Goal: Information Seeking & Learning: Learn about a topic

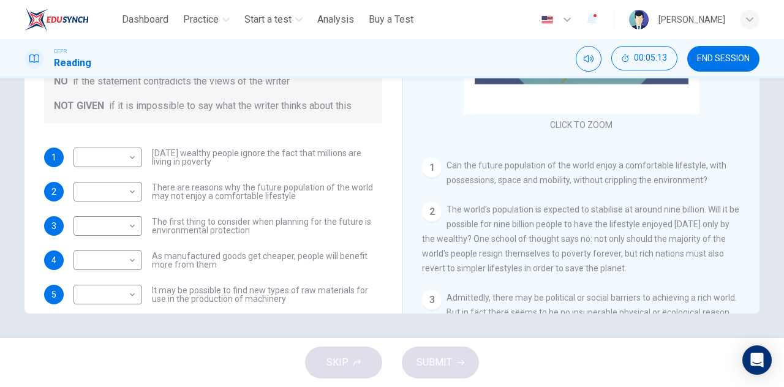
scroll to position [61, 0]
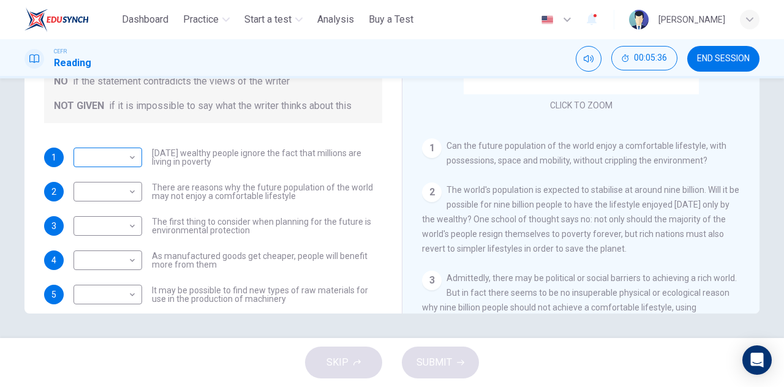
click at [113, 160] on body "This site uses cookies, as explained in our Privacy Policy . If you agree to th…" at bounding box center [392, 193] width 784 height 387
click at [96, 221] on li "NOT GIVEN" at bounding box center [104, 216] width 69 height 20
type input "*********"
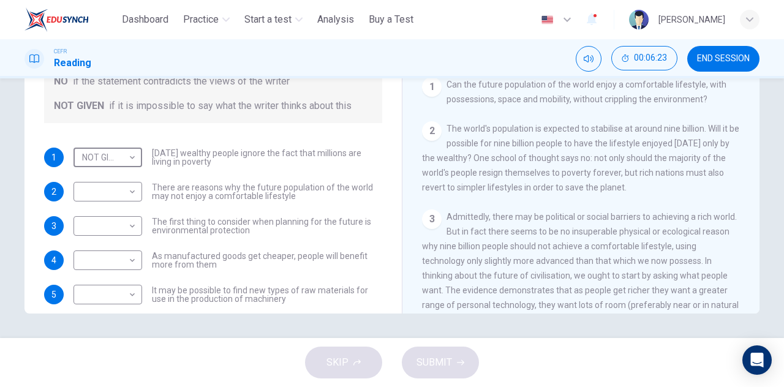
scroll to position [184, 0]
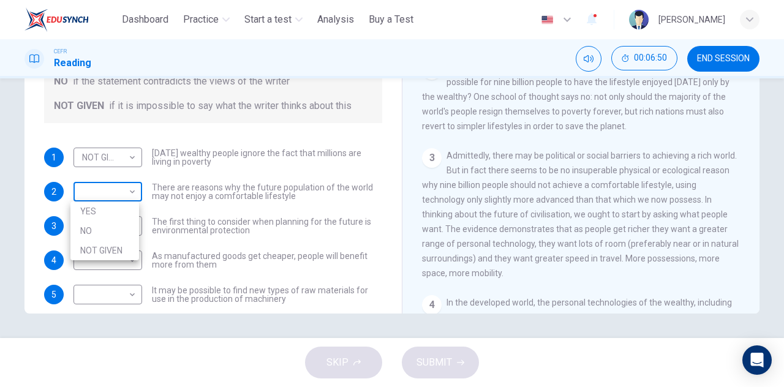
click at [125, 197] on body "This site uses cookies, as explained in our Privacy Policy . If you agree to th…" at bounding box center [392, 193] width 784 height 387
click at [118, 209] on li "YES" at bounding box center [104, 212] width 69 height 20
type input "***"
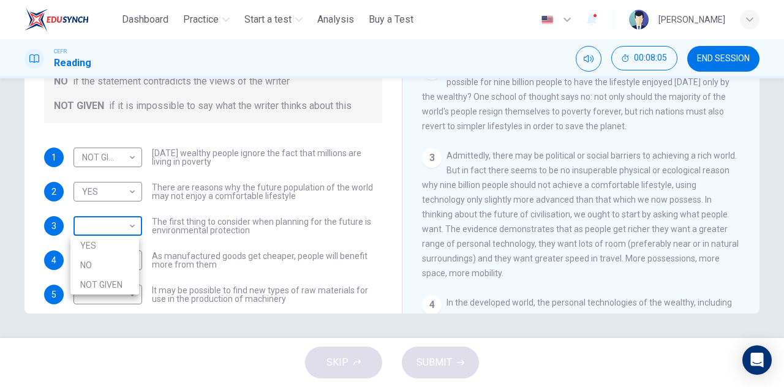
click at [121, 224] on body "This site uses cookies, as explained in our Privacy Policy . If you agree to th…" at bounding box center [392, 193] width 784 height 387
click at [94, 263] on li "NO" at bounding box center [104, 265] width 69 height 20
type input "**"
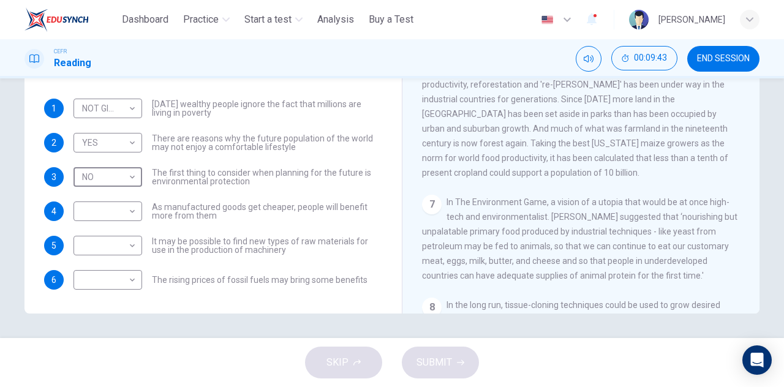
scroll to position [735, 0]
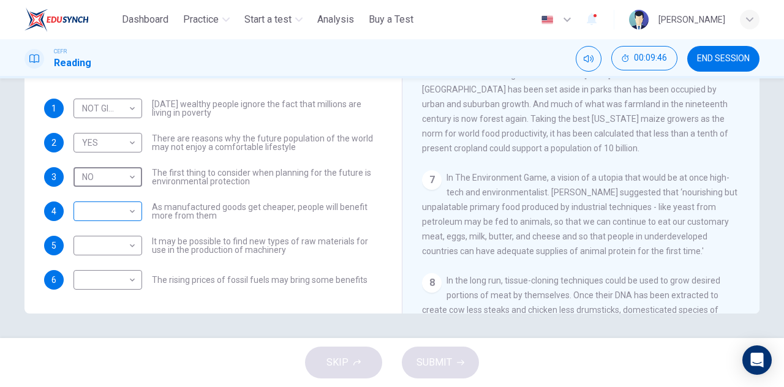
click at [97, 204] on body "This site uses cookies, as explained in our Privacy Policy . If you agree to th…" at bounding box center [392, 193] width 784 height 387
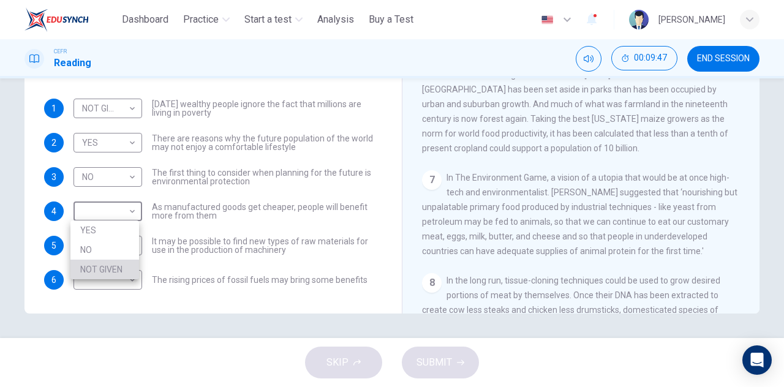
click at [113, 260] on li "NOT GIVEN" at bounding box center [104, 270] width 69 height 20
type input "*********"
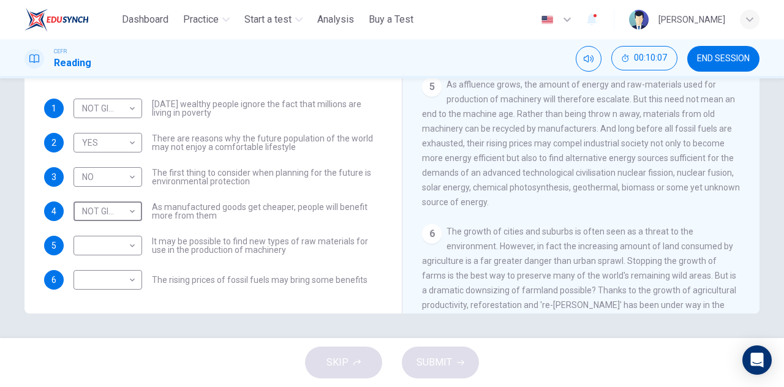
scroll to position [429, 0]
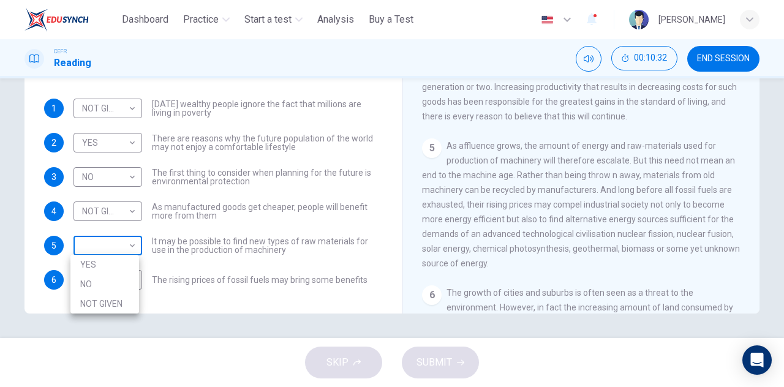
click at [116, 243] on body "This site uses cookies, as explained in our Privacy Policy . If you agree to th…" at bounding box center [392, 193] width 784 height 387
click at [115, 268] on li "YES" at bounding box center [104, 265] width 69 height 20
type input "***"
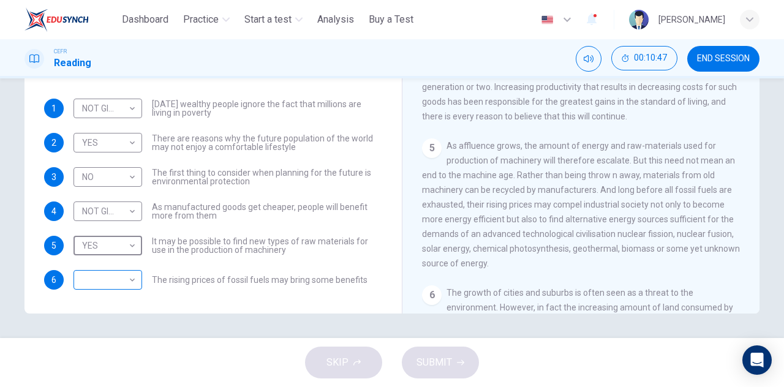
click at [102, 279] on body "This site uses cookies, as explained in our Privacy Policy . If you agree to th…" at bounding box center [392, 193] width 784 height 387
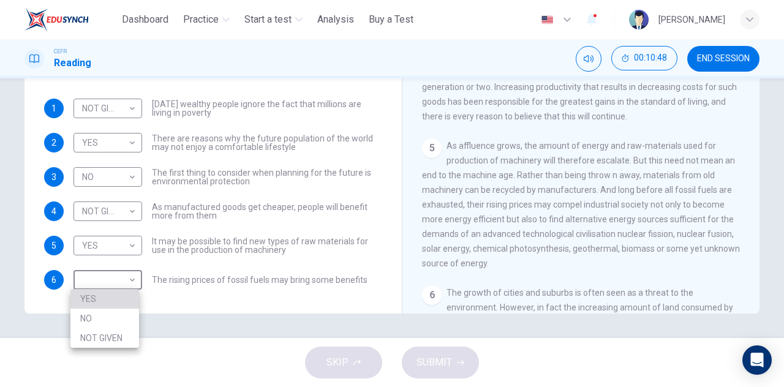
click at [107, 293] on li "YES" at bounding box center [104, 299] width 69 height 20
type input "***"
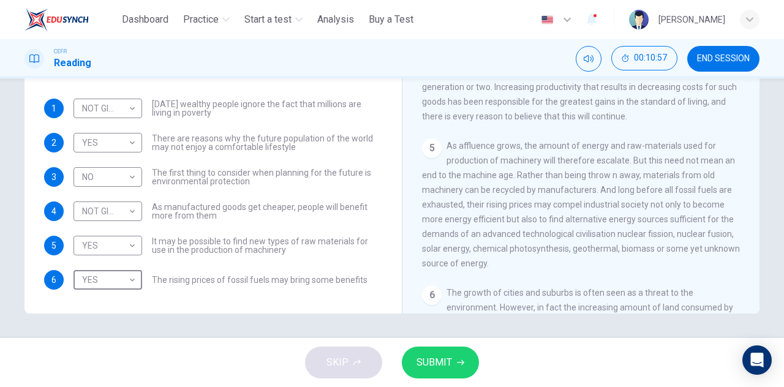
click at [466, 360] on button "SUBMIT" at bounding box center [440, 363] width 77 height 32
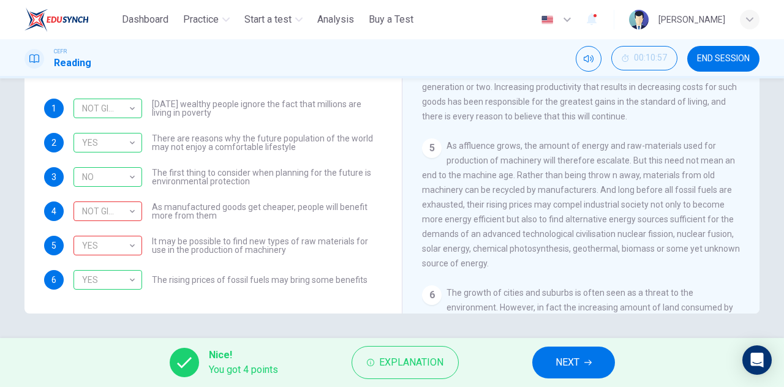
scroll to position [368, 0]
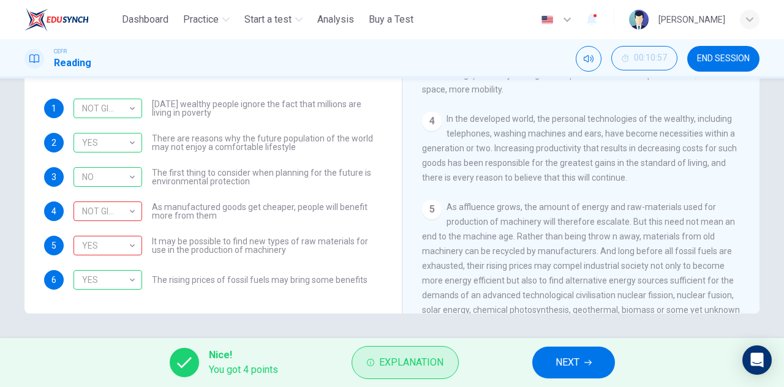
click at [402, 358] on span "Explanation" at bounding box center [411, 362] width 64 height 17
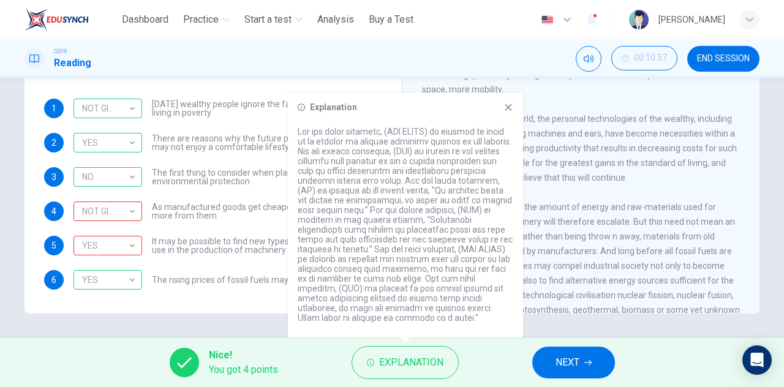
click at [506, 111] on icon at bounding box center [508, 107] width 7 height 7
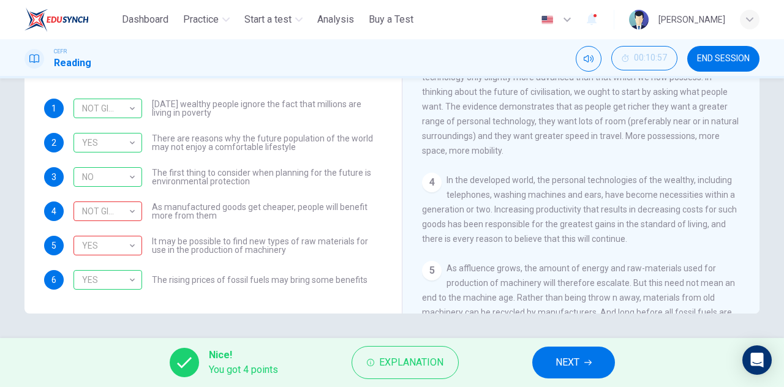
scroll to position [245, 0]
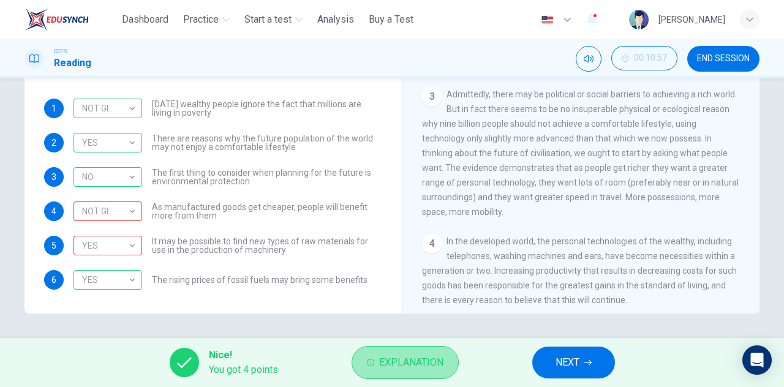
click at [413, 361] on span "Explanation" at bounding box center [411, 362] width 64 height 17
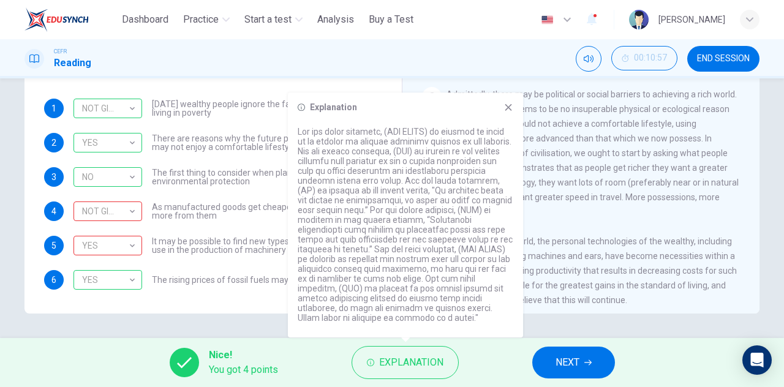
click at [625, 282] on span "In the developed world, the personal technologies of the wealthy, including tel…" at bounding box center [579, 270] width 315 height 69
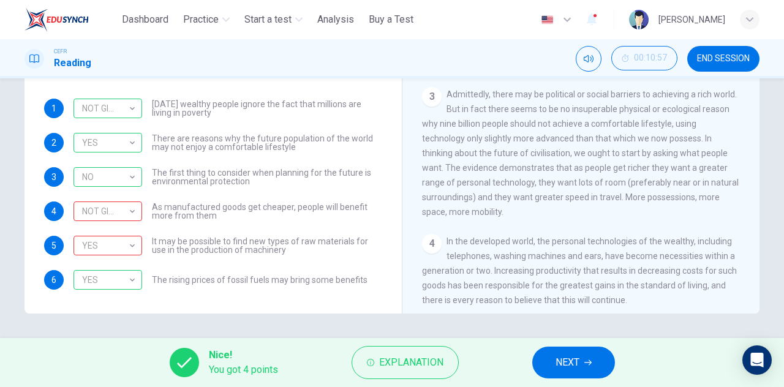
click at [577, 369] on span "NEXT" at bounding box center [568, 362] width 24 height 17
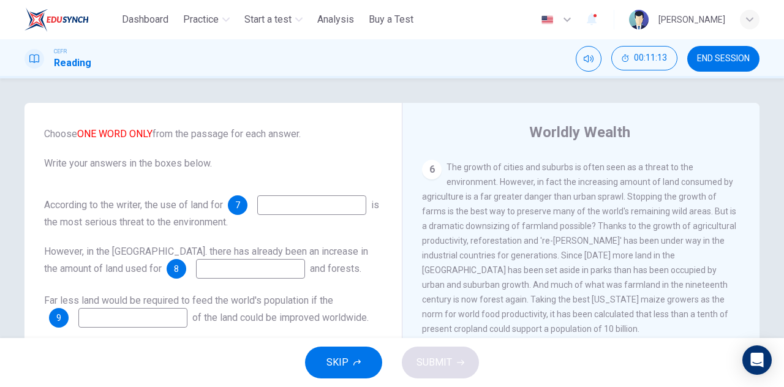
scroll to position [735, 0]
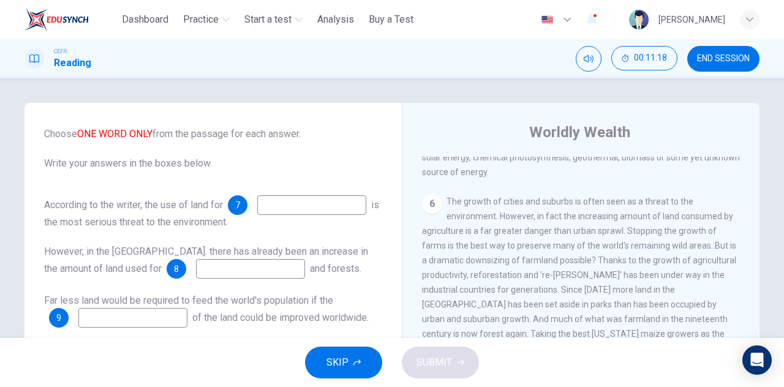
click at [257, 195] on input at bounding box center [311, 205] width 109 height 20
type input "**********"
click at [196, 259] on input at bounding box center [250, 269] width 109 height 20
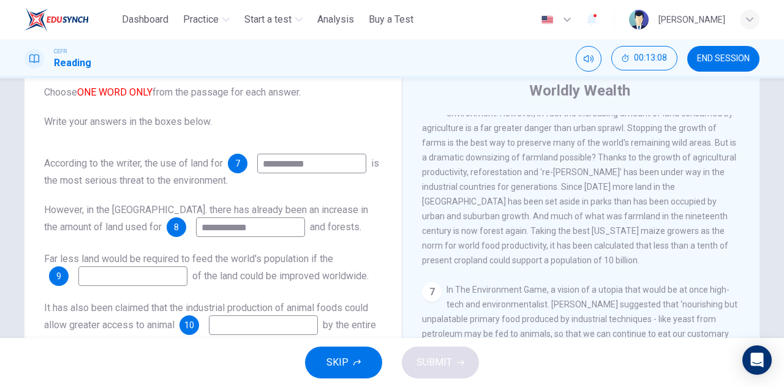
scroll to position [61, 0]
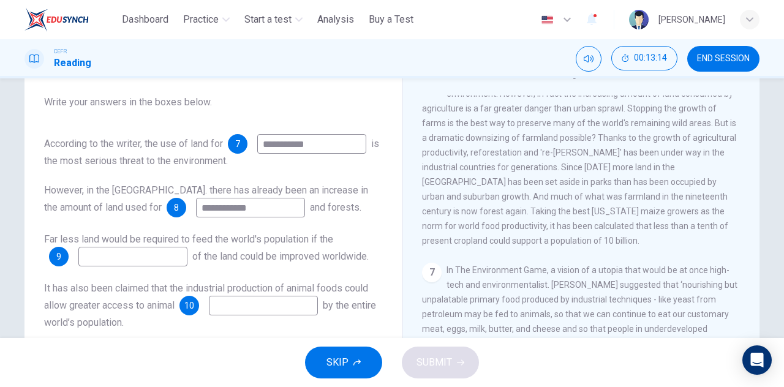
type input "**********"
click at [159, 247] on input at bounding box center [132, 257] width 109 height 20
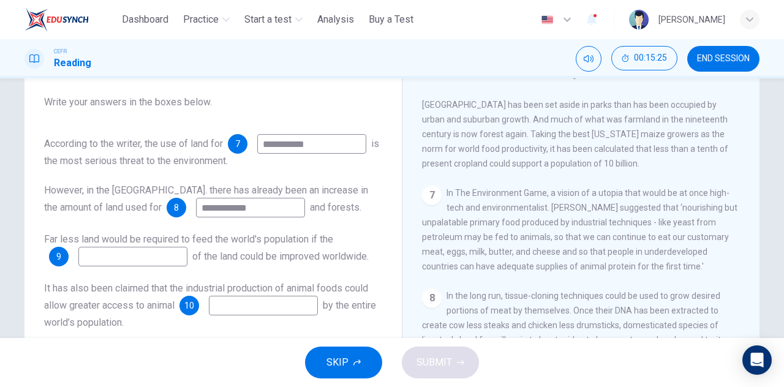
scroll to position [891, 0]
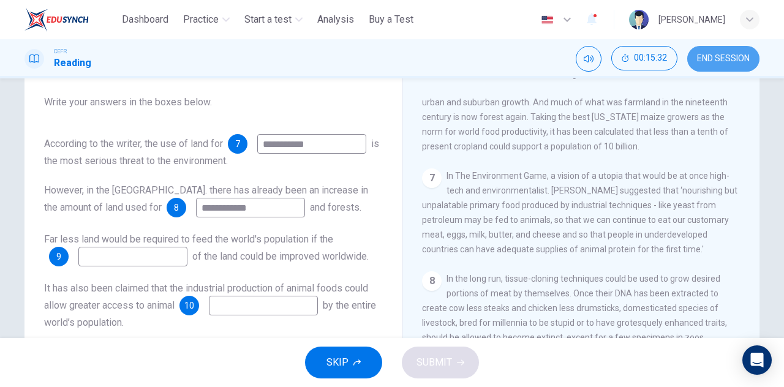
click at [732, 54] on span "END SESSION" at bounding box center [723, 59] width 53 height 10
click at [147, 247] on input at bounding box center [132, 257] width 109 height 20
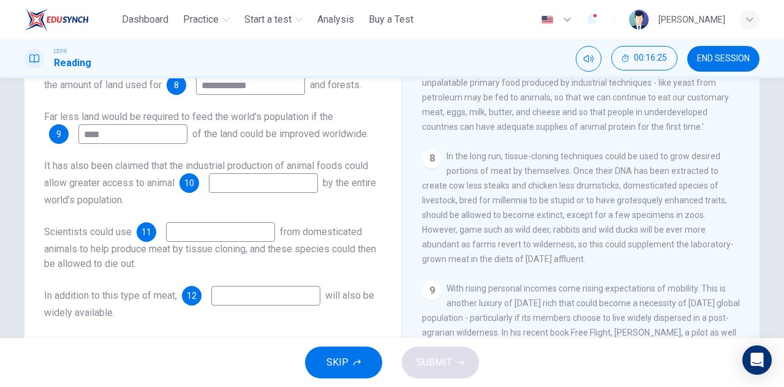
scroll to position [215, 0]
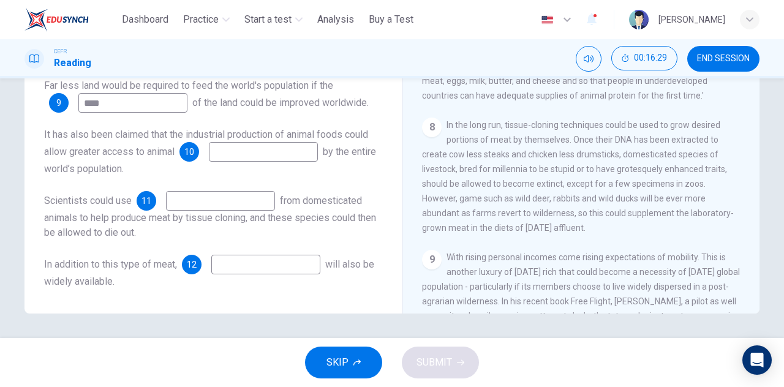
type input "****"
click at [233, 154] on input at bounding box center [263, 152] width 109 height 20
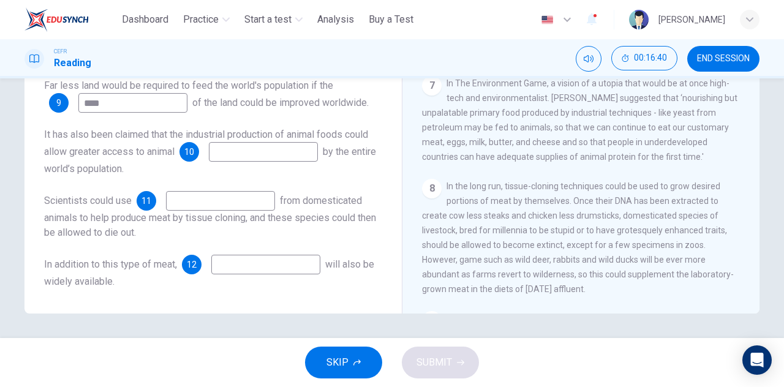
scroll to position [768, 0]
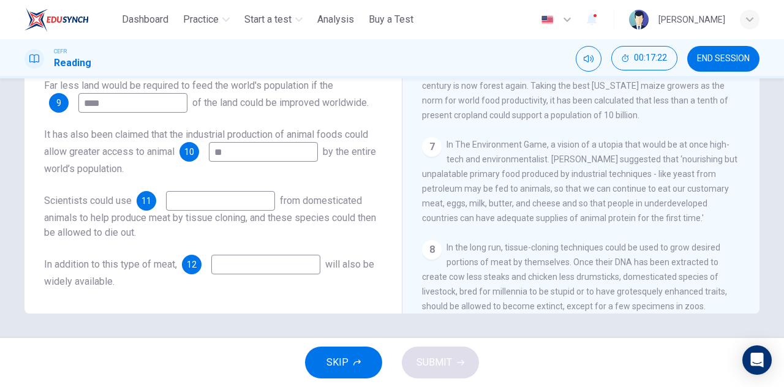
type input "*"
click at [728, 62] on span "END SESSION" at bounding box center [723, 59] width 53 height 10
click at [243, 151] on input at bounding box center [263, 152] width 109 height 20
type input "*"
type input "********"
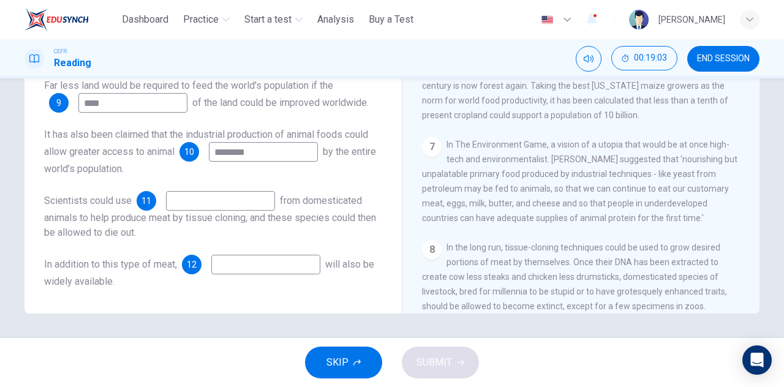
click at [216, 206] on input at bounding box center [220, 201] width 109 height 20
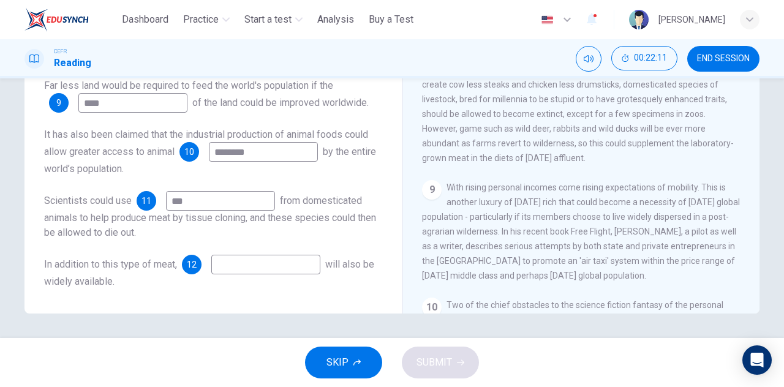
scroll to position [891, 0]
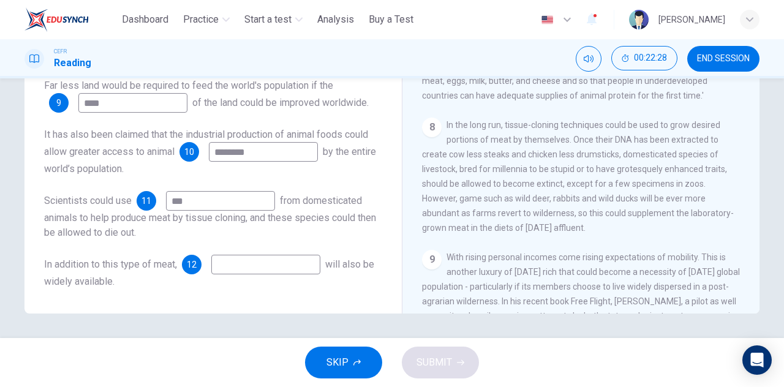
type input "***"
click at [297, 264] on input at bounding box center [265, 265] width 109 height 20
type input "****"
click at [459, 366] on icon "button" at bounding box center [460, 362] width 7 height 7
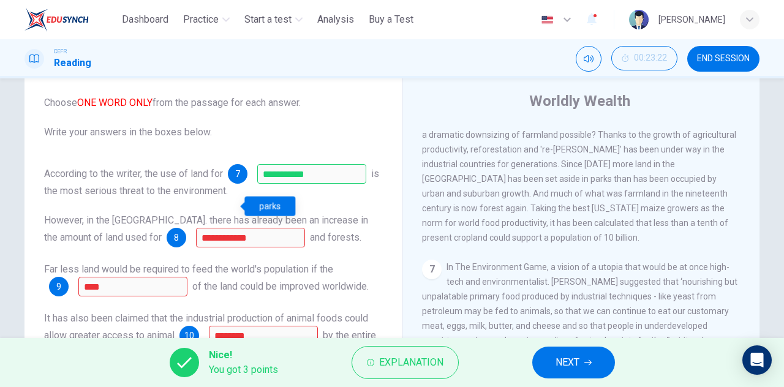
scroll to position [93, 0]
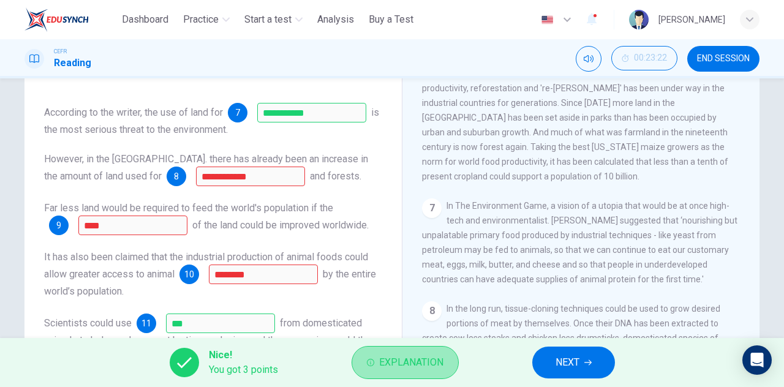
click at [410, 363] on span "Explanation" at bounding box center [411, 362] width 64 height 17
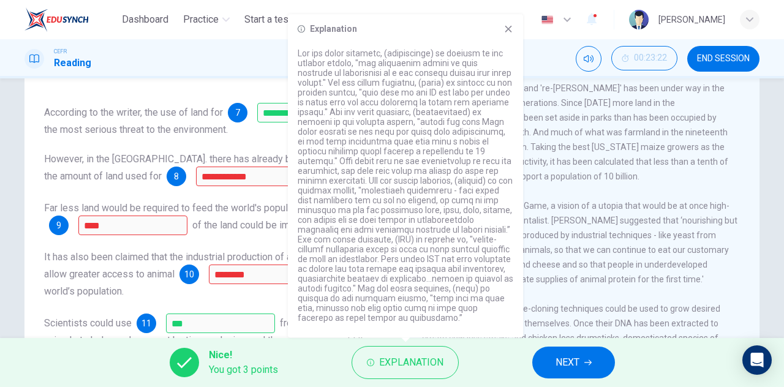
click at [335, 361] on div "Nice! You got 3 points Explanation NEXT" at bounding box center [392, 362] width 784 height 49
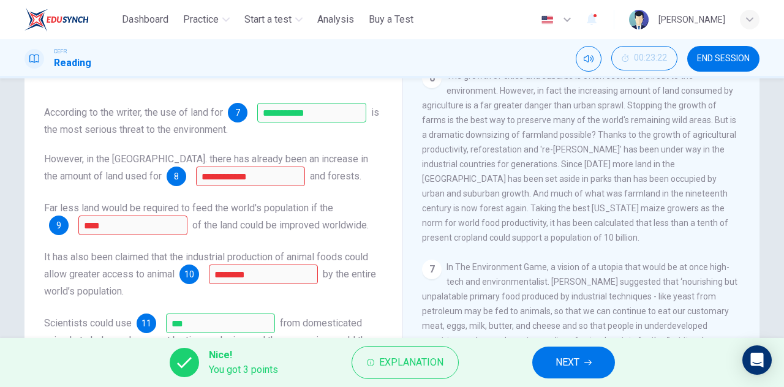
scroll to position [707, 0]
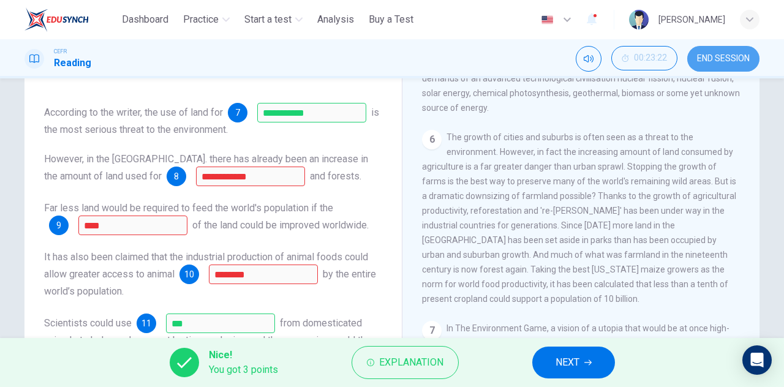
click at [719, 60] on span "END SESSION" at bounding box center [723, 59] width 53 height 10
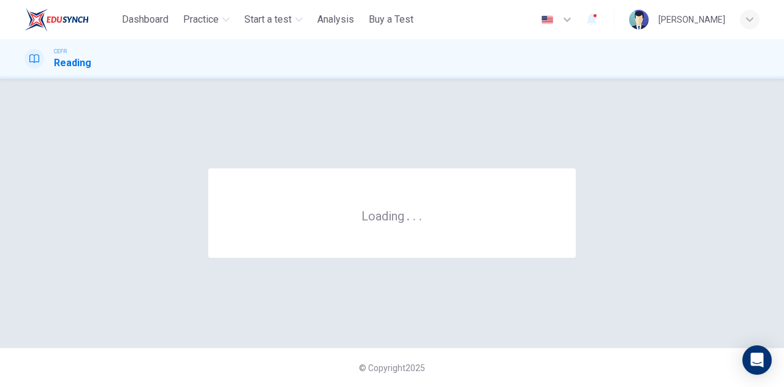
scroll to position [0, 0]
